Goal: Use online tool/utility: Use online tool/utility

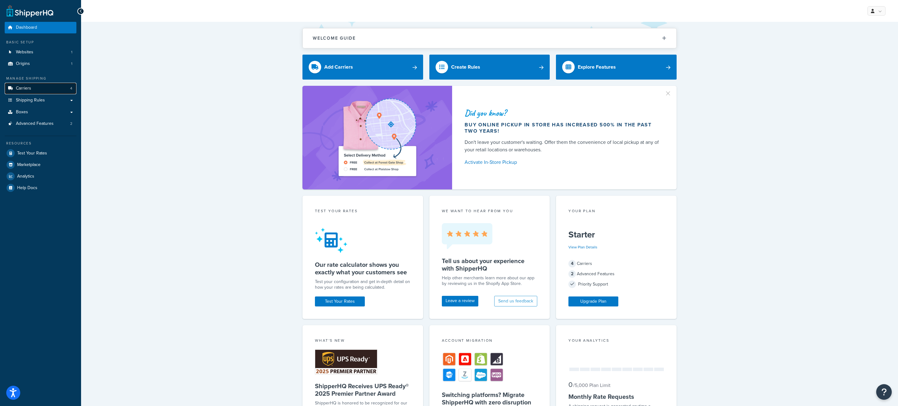
click at [53, 90] on link "Carriers 4" at bounding box center [41, 89] width 72 height 12
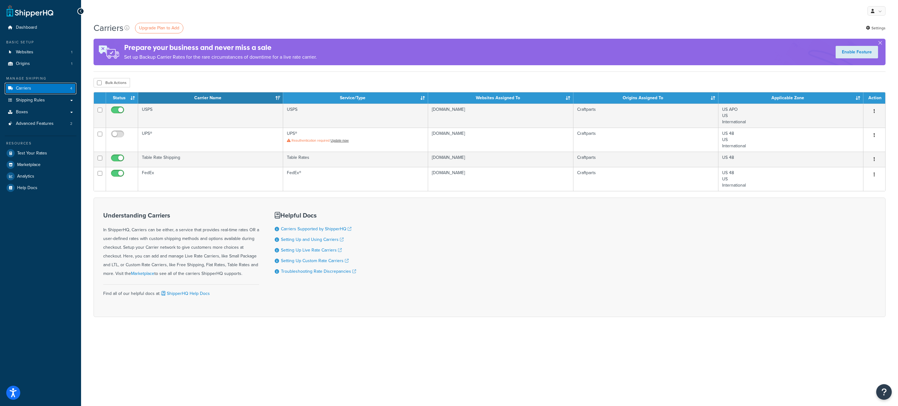
click at [36, 91] on link "Carriers 4" at bounding box center [41, 89] width 72 height 12
click at [61, 56] on link "Websites 1" at bounding box center [41, 52] width 72 height 12
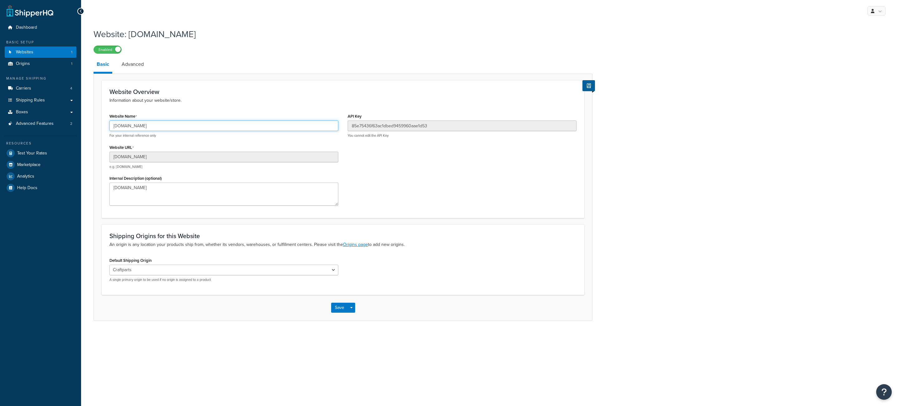
click at [175, 128] on input "wyrdmd-fa.myshopify.com" at bounding box center [223, 125] width 229 height 11
click at [48, 151] on link "Test Your Rates" at bounding box center [41, 153] width 72 height 11
